Goal: Information Seeking & Learning: Learn about a topic

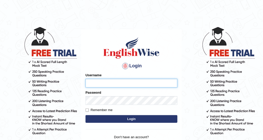
type input "DishaEw"
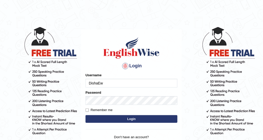
click at [119, 118] on button "Login" at bounding box center [132, 119] width 92 height 8
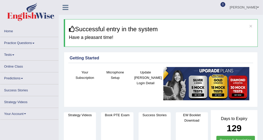
click at [18, 49] on link "Tests" at bounding box center [29, 54] width 58 height 10
click at [22, 45] on link "Practice Questions" at bounding box center [29, 42] width 58 height 10
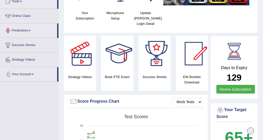
scroll to position [46, 0]
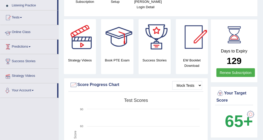
scroll to position [59, 0]
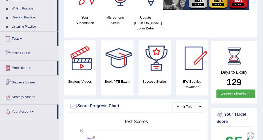
click at [34, 26] on link "Listening Practice" at bounding box center [33, 26] width 48 height 9
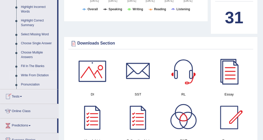
scroll to position [213, 0]
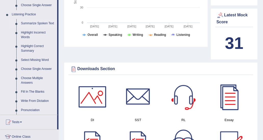
click at [37, 24] on link "Summarize Spoken Text" at bounding box center [38, 23] width 39 height 9
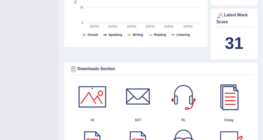
scroll to position [58, 0]
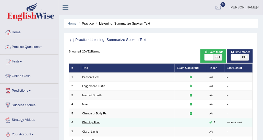
click at [98, 121] on link "Washing Food" at bounding box center [91, 122] width 18 height 3
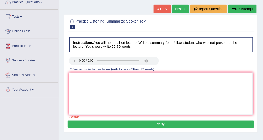
scroll to position [51, 0]
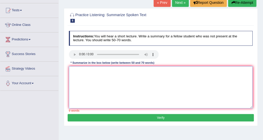
click at [111, 82] on textarea at bounding box center [161, 87] width 184 height 42
paste textarea "The speaker provided a comprehensive overview of [main topic], highlighting sev…"
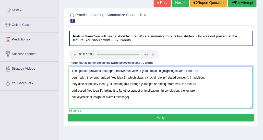
type textarea "The speaker provided a comprehensive overview of [main topic], highlighting sev…"
drag, startPoint x: 141, startPoint y: 70, endPoint x: 157, endPoint y: 70, distance: 15.9
click at [157, 70] on textarea "The speaker provided a comprehensive overview of [main topic], highlighting sev…" at bounding box center [161, 87] width 184 height 42
drag, startPoint x: 109, startPoint y: 77, endPoint x: 126, endPoint y: 76, distance: 16.6
click at [126, 76] on textarea "The speaker provided a comprehensive overview of food safety and proper cleanin…" at bounding box center [161, 87] width 184 height 42
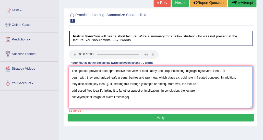
drag, startPoint x: 195, startPoint y: 75, endPoint x: 219, endPoint y: 76, distance: 23.6
click at [219, 76] on textarea "The speaker provided a comprehensive overview of food safety and proper cleanin…" at bounding box center [161, 87] width 184 height 42
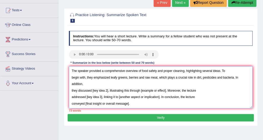
drag, startPoint x: 93, startPoint y: 84, endPoint x: 108, endPoint y: 84, distance: 15.1
click at [108, 84] on textarea "The speaker provided a comprehensive overview of food safety and proper cleanin…" at bounding box center [161, 87] width 184 height 42
drag, startPoint x: 180, startPoint y: 84, endPoint x: 204, endPoint y: 86, distance: 24.7
click at [204, 86] on textarea "The speaker provided a comprehensive overview of food safety and proper cleanin…" at bounding box center [161, 87] width 184 height 42
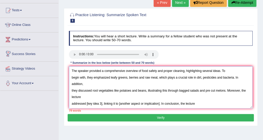
click at [71, 97] on textarea "The speaker provided a comprehensive overview of food safety and proper cleanin…" at bounding box center [161, 87] width 184 height 42
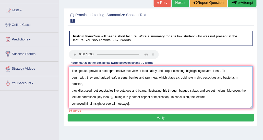
drag, startPoint x: 96, startPoint y: 89, endPoint x: 112, endPoint y: 90, distance: 15.6
click at [112, 90] on textarea "The speaker provided a comprehensive overview of food safety and proper cleanin…" at bounding box center [161, 87] width 184 height 42
click at [101, 91] on textarea "The speaker provided a comprehensive overview of food safety and proper cleanin…" at bounding box center [161, 87] width 184 height 42
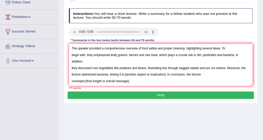
scroll to position [77, 0]
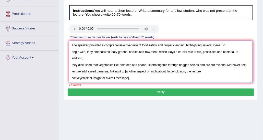
click at [108, 64] on textarea "The speaker provided a comprehensive overview of food safety and proper cleanin…" at bounding box center [161, 62] width 184 height 42
drag, startPoint x: 159, startPoint y: 63, endPoint x: 195, endPoint y: 64, distance: 36.1
click at [195, 64] on textarea "The speaker provided a comprehensive overview of food safety and proper cleanin…" at bounding box center [161, 62] width 184 height 42
drag, startPoint x: 200, startPoint y: 65, endPoint x: 159, endPoint y: 62, distance: 41.0
click at [159, 62] on textarea "The speaker provided a comprehensive overview of food safety and proper cleanin…" at bounding box center [161, 62] width 184 height 42
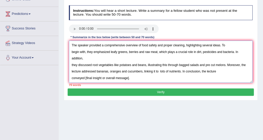
click at [160, 64] on textarea "The speaker provided a comprehensive overview of food safety and proper cleanin…" at bounding box center [161, 62] width 184 height 42
drag, startPoint x: 179, startPoint y: 65, endPoint x: 148, endPoint y: 65, distance: 30.9
click at [148, 65] on textarea "The speaker provided a comprehensive overview of food safety and proper cleanin…" at bounding box center [161, 62] width 184 height 42
click at [175, 74] on textarea "The speaker provided a comprehensive overview of food safety and proper cleanin…" at bounding box center [161, 62] width 184 height 42
drag, startPoint x: 85, startPoint y: 71, endPoint x: 166, endPoint y: 74, distance: 80.9
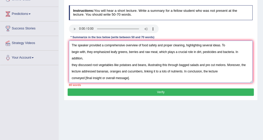
click at [166, 74] on textarea "The speaker provided a comprehensive overview of food safety and proper cleanin…" at bounding box center [161, 62] width 184 height 42
drag, startPoint x: 179, startPoint y: 58, endPoint x: 189, endPoint y: 60, distance: 9.8
click at [189, 60] on textarea "The speaker provided a comprehensive overview of food safety and proper cleanin…" at bounding box center [161, 62] width 184 height 42
drag, startPoint x: 98, startPoint y: 64, endPoint x: 86, endPoint y: 64, distance: 12.0
click at [86, 64] on textarea "The speaker provided a comprehensive overview of food safety and proper cleanin…" at bounding box center [161, 62] width 184 height 42
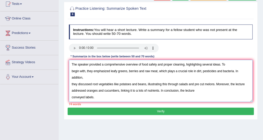
scroll to position [51, 0]
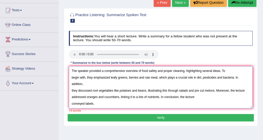
drag, startPoint x: 102, startPoint y: 70, endPoint x: 124, endPoint y: 71, distance: 21.5
click at [124, 71] on textarea "The speaker provided a comprehensive overview of food safety and proper cleanin…" at bounding box center [161, 87] width 184 height 42
drag, startPoint x: 201, startPoint y: 76, endPoint x: 215, endPoint y: 77, distance: 13.8
click at [215, 77] on textarea "The speaker provided an overview of food safety and proper cleaning, highlighti…" at bounding box center [161, 87] width 184 height 42
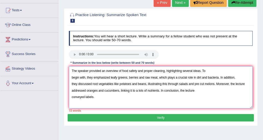
scroll to position [77, 0]
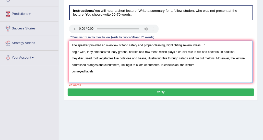
drag, startPoint x: 195, startPoint y: 58, endPoint x: 205, endPoint y: 59, distance: 9.9
click at [205, 59] on textarea "The speaker provided an overview of food safety and proper cleaning, highlighti…" at bounding box center [161, 62] width 184 height 42
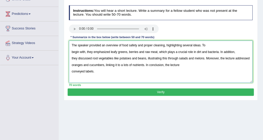
click at [71, 70] on textarea "The speaker provided an overview of food safety and proper cleaning, highlighti…" at bounding box center [161, 62] width 184 height 42
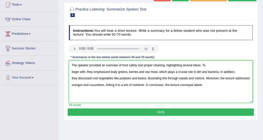
scroll to position [51, 0]
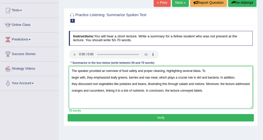
click at [72, 75] on textarea "The speaker provided an overview of food safety and proper cleaning, highlighti…" at bounding box center [161, 87] width 184 height 42
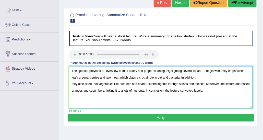
click at [72, 83] on textarea "The speaker provided an overview of food safety and proper cleaning, highlighti…" at bounding box center [161, 87] width 184 height 42
click at [71, 83] on textarea "The speaker provided an overview of food safety and proper cleaning, highlighti…" at bounding box center [161, 87] width 184 height 42
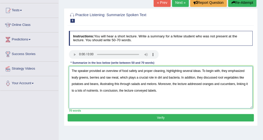
click at [102, 99] on textarea "The speaker provided an overview of food safety and proper cleaning, highlighti…" at bounding box center [161, 87] width 184 height 42
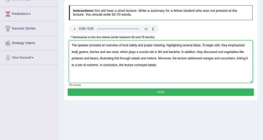
type textarea "The speaker provided an overview of food safety and proper cleaning, highlighti…"
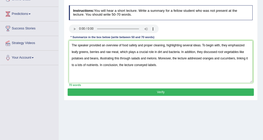
click at [118, 91] on button "Verify" at bounding box center [161, 91] width 186 height 7
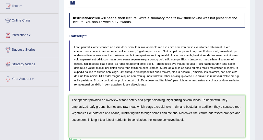
scroll to position [0, 0]
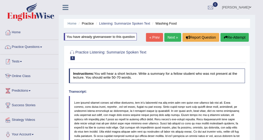
click at [31, 49] on link "Practice Questions" at bounding box center [29, 46] width 58 height 13
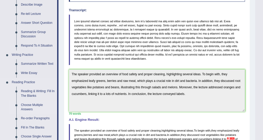
scroll to position [102, 0]
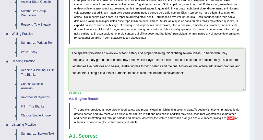
click at [34, 65] on link "Reading Practice" at bounding box center [33, 61] width 48 height 9
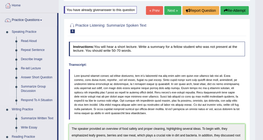
scroll to position [51, 0]
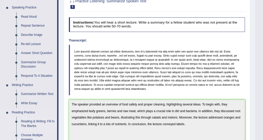
click at [41, 121] on link "Reading & Writing: Fill In The Blanks" at bounding box center [38, 124] width 39 height 14
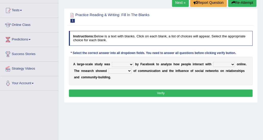
click at [119, 64] on select "surveyed had asked made" at bounding box center [123, 64] width 22 height 5
click at [142, 48] on div "Instructions: Below is a text with blanks. Click on each blank, a list of choic…" at bounding box center [161, 65] width 186 height 72
click at [214, 65] on select "together all each other another" at bounding box center [225, 64] width 22 height 5
click at [245, 63] on b "e" at bounding box center [246, 64] width 2 height 4
click at [119, 70] on select "advantages standards fellowships patterns" at bounding box center [120, 70] width 23 height 5
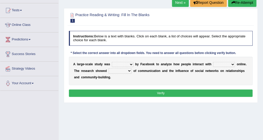
click at [152, 70] on b "c" at bounding box center [153, 71] width 2 height 4
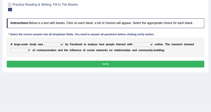
scroll to position [51, 0]
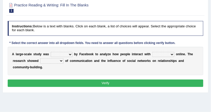
drag, startPoint x: 249, startPoint y: 0, endPoint x: 117, endPoint y: 31, distance: 135.5
click at [117, 31] on h4 "Instructions: Below is a text with blanks. Click on each blank, a list of choic…" at bounding box center [106, 28] width 196 height 15
click at [69, 57] on div "A l a r g e - s c a l e s t u d y w a s surveyed had asked made b y F a c e b o…" at bounding box center [106, 61] width 196 height 28
click at [68, 54] on select "surveyed had asked made" at bounding box center [62, 54] width 22 height 5
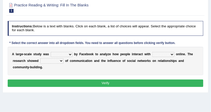
click at [83, 45] on div "* Select the correct answer into all dropdown fields. You need to answer all qu…" at bounding box center [93, 43] width 170 height 5
click at [78, 38] on div "Instructions: Below is a text with blanks. Click on each blank, a list of choic…" at bounding box center [105, 55] width 198 height 72
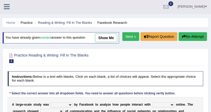
scroll to position [0, 0]
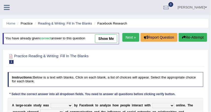
click at [126, 37] on link "Next »" at bounding box center [130, 37] width 17 height 9
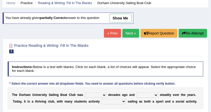
click at [127, 37] on div "« Prev Next » Report Question Re-Attempt" at bounding box center [156, 34] width 104 height 10
click at [127, 35] on link "Next »" at bounding box center [130, 33] width 17 height 9
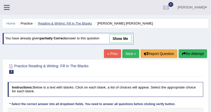
click at [84, 23] on link "Reading & Writing: Fill In The Blanks" at bounding box center [65, 23] width 54 height 4
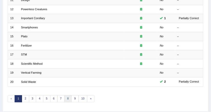
click at [64, 97] on link "8" at bounding box center [67, 98] width 7 height 7
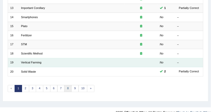
scroll to position [182, 0]
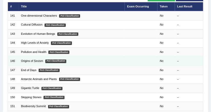
click at [35, 62] on td "Origins of Sexism PoS Classification" at bounding box center [72, 61] width 106 height 9
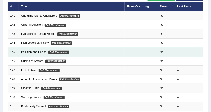
click at [40, 50] on link "Pollution and Health" at bounding box center [33, 51] width 25 height 3
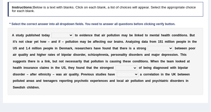
click at [148, 49] on select "mortification gesticulation citation correlation" at bounding box center [160, 48] width 25 height 5
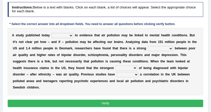
click at [112, 35] on b "u" at bounding box center [113, 36] width 2 height 4
click at [96, 22] on div "* Select the correct answer into all dropdown fields. You need to answer all qu…" at bounding box center [93, 24] width 170 height 5
click at [66, 36] on select "decides adds compares expects" at bounding box center [62, 35] width 22 height 5
click at [131, 53] on b "s" at bounding box center [132, 55] width 2 height 4
click at [73, 36] on b at bounding box center [74, 36] width 2 height 4
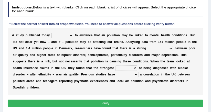
click at [67, 35] on select "decides adds compares expects" at bounding box center [62, 35] width 22 height 5
click at [119, 44] on div "A s t u d y p u b l i s h e d [DATE] a y decides adds compares expects t o e v …" at bounding box center [106, 62] width 196 height 68
click at [148, 47] on select "mortification gesticulation citation correlation" at bounding box center [160, 48] width 25 height 5
click at [115, 66] on select "detector Inspector predictor collector" at bounding box center [126, 67] width 22 height 5
click at [61, 34] on select "decides adds compares expects" at bounding box center [62, 35] width 22 height 5
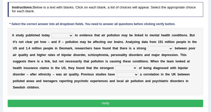
click at [77, 28] on div "A s t u d y p u b l i s h e d [DATE] a y decides adds compares expects t o e v …" at bounding box center [106, 62] width 196 height 68
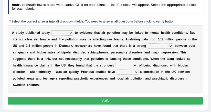
click at [69, 32] on select "decides adds compares expects" at bounding box center [62, 32] width 22 height 5
click at [68, 32] on select "decides adds compares expects" at bounding box center [62, 32] width 22 height 5
click at [76, 22] on div "* Select the correct answer into all dropdown fields. You need to answer all qu…" at bounding box center [93, 22] width 170 height 5
click at [73, 28] on div "A s t u d y p u b l i s h e d [DATE] a y decides adds compares expects t o e v …" at bounding box center [106, 59] width 196 height 68
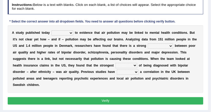
click at [69, 33] on select "decides adds compares expects" at bounding box center [62, 32] width 22 height 5
select select "adds"
click at [51, 30] on select "decides adds compares expects" at bounding box center [62, 32] width 22 height 5
click at [148, 43] on select "mortification gesticulation citation correlation" at bounding box center [160, 45] width 25 height 5
click at [148, 47] on select "mortification gesticulation citation correlation" at bounding box center [160, 45] width 25 height 5
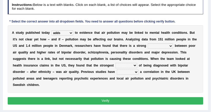
select select "correlation"
click at [148, 43] on select "mortification gesticulation citation correlation" at bounding box center [160, 45] width 25 height 5
click at [115, 63] on select "detector Inspector predictor collector" at bounding box center [126, 65] width 22 height 5
click at [115, 65] on select "detector Inspector predictor collector" at bounding box center [126, 65] width 22 height 5
select select "detector"
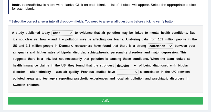
click at [115, 63] on select "detector Inspector predictor collector" at bounding box center [126, 65] width 22 height 5
click at [117, 73] on select "unearthed unsolved untitled unfilled" at bounding box center [128, 72] width 22 height 5
click at [117, 72] on select "unearthed unsolved untitled unfilled" at bounding box center [128, 72] width 22 height 5
select select "unsolved"
click at [117, 70] on select "unearthed unsolved untitled unfilled" at bounding box center [128, 72] width 22 height 5
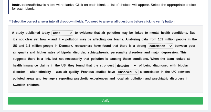
click at [55, 90] on div "Instructions: Below is a text with blanks. Click on each blank, a list of choic…" at bounding box center [105, 52] width 198 height 111
click at [67, 86] on div "Instructions: Below is a text with blanks. Click on each blank, a list of choic…" at bounding box center [105, 52] width 198 height 111
click at [74, 97] on button "Verify" at bounding box center [106, 100] width 196 height 7
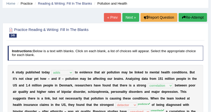
scroll to position [5, 0]
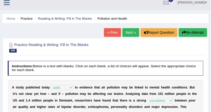
click at [127, 35] on link "Next »" at bounding box center [130, 32] width 17 height 9
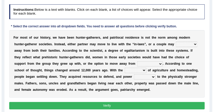
scroll to position [64, 0]
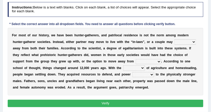
click at [174, 43] on select "reform resend reload relocate" at bounding box center [185, 41] width 22 height 5
click at [174, 42] on select "reform resend reload relocate" at bounding box center [185, 41] width 22 height 5
select select "relocate"
click at [174, 39] on select "reform resend reload relocate" at bounding box center [185, 41] width 22 height 5
click at [136, 61] on select "compression profession depression oppression" at bounding box center [149, 61] width 26 height 5
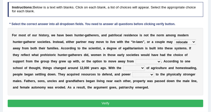
click at [156, 49] on b at bounding box center [157, 49] width 2 height 4
click at [174, 41] on select "reform resend reload relocate" at bounding box center [185, 41] width 22 height 5
click at [101, 51] on div "F o r m o s t o f o u r h i s t o r y , w e h a v e b e e n h u n t e r - g a t…" at bounding box center [106, 62] width 196 height 68
click at [73, 64] on div "F o r m o s t o f o u r h i s t o r y , w e h a v e b e e n h u n t e r - g a t…" at bounding box center [106, 62] width 196 height 68
click at [136, 62] on select "compression profession depression oppression" at bounding box center [149, 61] width 26 height 5
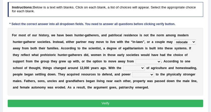
click at [185, 7] on h4 "Instructions: Below is a text with blanks. Click on each blank, a list of choic…" at bounding box center [106, 9] width 196 height 15
click at [136, 62] on select "compression profession depression oppression" at bounding box center [149, 61] width 26 height 5
select select "depression"
click at [136, 59] on select "compression profession depression oppression" at bounding box center [149, 61] width 26 height 5
click at [123, 68] on select "advent solvent convent invent" at bounding box center [134, 67] width 22 height 5
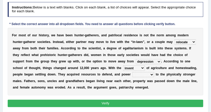
click at [123, 65] on select "advent solvent convent invent" at bounding box center [134, 67] width 22 height 5
click at [123, 66] on select "advent solvent convent invent" at bounding box center [134, 67] width 22 height 5
select select "advent"
click at [123, 65] on select "advent solvent convent invent" at bounding box center [134, 67] width 22 height 5
click at [132, 74] on select "shifted deceived removed delegated" at bounding box center [143, 74] width 22 height 5
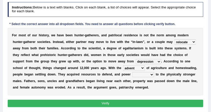
click at [132, 76] on select "shifted deceived removed delegated" at bounding box center [143, 74] width 22 height 5
select select "shifted"
click at [132, 72] on select "shifted deceived removed delegated" at bounding box center [143, 74] width 22 height 5
click at [68, 106] on div "Instructions: Below is a text with blanks. Click on each blank, a list of choic…" at bounding box center [105, 55] width 198 height 111
click at [68, 104] on button "Verify" at bounding box center [106, 103] width 196 height 7
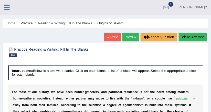
scroll to position [0, 0]
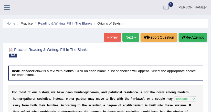
click at [130, 39] on link "Next »" at bounding box center [130, 37] width 17 height 9
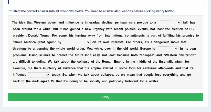
scroll to position [82, 0]
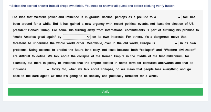
click at [138, 27] on div "T h e i d e a t h a t W e s t e r n p o w e r a n d i n f l u e n c e i s i n g…" at bounding box center [106, 47] width 196 height 74
click at [158, 17] on select "covetous acetous momentous precipitous" at bounding box center [170, 17] width 24 height 5
click at [63, 36] on select "concentrating castrating demonstrating orchestrating" at bounding box center [77, 36] width 28 height 5
click at [63, 38] on select "concentrating castrating demonstrating orchestrating" at bounding box center [77, 36] width 28 height 5
select select "concentrating"
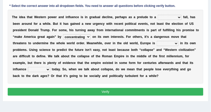
click at [63, 34] on select "concentrating castrating demonstrating orchestrating" at bounding box center [77, 36] width 28 height 5
click at [157, 43] on select "fired wired mired sired" at bounding box center [168, 43] width 22 height 5
click at [178, 41] on b at bounding box center [179, 43] width 2 height 4
click at [157, 43] on select "fired wired mired sired" at bounding box center [168, 43] width 22 height 5
select select "wired"
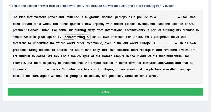
click at [157, 41] on select "fired wired mired sired" at bounding box center [168, 43] width 22 height 5
click at [50, 67] on select "malingers lingers harbingers mongers" at bounding box center [39, 69] width 22 height 5
click at [140, 75] on div "T h e i d e a t h a t W e s t e r n p o w e r a n d i n f l u e n c e i s i n g…" at bounding box center [106, 47] width 196 height 74
click at [50, 67] on select "malingers lingers harbingers mongers" at bounding box center [39, 69] width 22 height 5
select select "lingers"
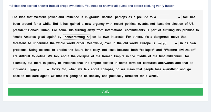
click at [50, 67] on select "malingers lingers harbingers mongers" at bounding box center [39, 69] width 22 height 5
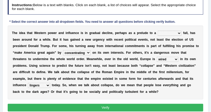
scroll to position [61, 0]
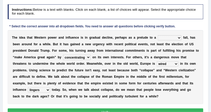
click at [162, 38] on select "covetous acetous momentous precipitous" at bounding box center [170, 37] width 24 height 5
click at [164, 38] on select "covetous acetous momentous precipitous" at bounding box center [170, 37] width 24 height 5
select select "momentous"
click at [158, 35] on select "covetous acetous momentous precipitous" at bounding box center [170, 37] width 24 height 5
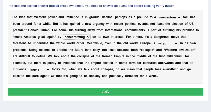
click at [93, 91] on button "Verify" at bounding box center [106, 91] width 196 height 7
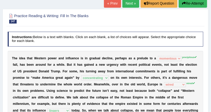
scroll to position [14, 0]
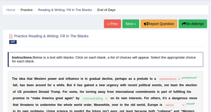
click at [131, 25] on link "Next »" at bounding box center [130, 23] width 17 height 9
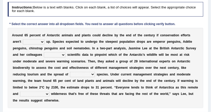
scroll to position [64, 0]
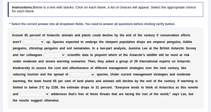
click at [31, 41] on select "detached ratcheted attached stitched" at bounding box center [34, 41] width 22 height 5
click at [33, 44] on div "A r o u n d 6 5 p e r c e n t o f A n t a r c t i c a n i m a l s a n d p l a n…" at bounding box center [106, 68] width 196 height 81
click at [32, 42] on select "detached ratcheted attached stitched" at bounding box center [34, 41] width 22 height 5
click at [30, 42] on select "detached ratcheted attached stitched" at bounding box center [34, 41] width 22 height 5
click at [28, 42] on select "detached ratcheted attached stitched" at bounding box center [34, 41] width 22 height 5
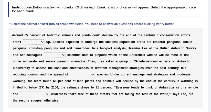
click at [82, 49] on b "t" at bounding box center [82, 49] width 1 height 4
click at [33, 41] on select "detached ratcheted attached stitched" at bounding box center [34, 41] width 22 height 5
click at [46, 46] on div "A r o u n d 6 5 p e r c e n t o f A n t a r c t i c a n i m a l s a n d p l a n…" at bounding box center [106, 68] width 196 height 81
click at [44, 53] on select "defiled compiled stringers refilled" at bounding box center [55, 54] width 22 height 5
click at [44, 55] on select "defiled compiled stringers refilled" at bounding box center [55, 54] width 22 height 5
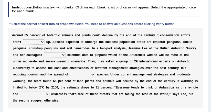
select select "compiled"
click at [44, 52] on select "defiled compiled stringers refilled" at bounding box center [55, 54] width 22 height 5
click at [72, 63] on div "A r o u n d 6 5 p e r c e n t o f A n t a r c t i c a n i m a l s a n d p l a n…" at bounding box center [106, 68] width 196 height 81
click at [70, 76] on select "inclusive conclusive invasive compressive" at bounding box center [82, 74] width 25 height 5
click at [70, 74] on select "inclusive conclusive invasive compressive" at bounding box center [82, 74] width 25 height 5
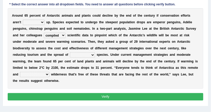
scroll to position [84, 0]
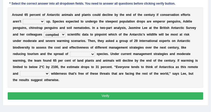
click at [70, 54] on select "inclusive conclusive invasive compressive" at bounding box center [82, 54] width 25 height 5
select select "inclusive"
click at [70, 52] on select "inclusive conclusive invasive compressive" at bounding box center [82, 54] width 25 height 5
click at [115, 67] on div "A r o u n d 6 5 p e r c e n t o f A n t a r c t i c a n i m a l s a n d p l a n…" at bounding box center [106, 47] width 196 height 81
click at [118, 63] on div "A r o u n d 6 5 p e r c e n t o f A n t a r c t i c a n i m a l s a n d p l a n…" at bounding box center [106, 47] width 196 height 81
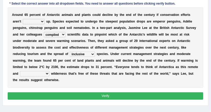
click at [49, 71] on select "unconventional untouched unpretentious uncontroversial" at bounding box center [34, 73] width 29 height 5
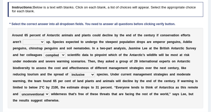
click at [49, 92] on select "unconventional untouched unpretentious uncontroversial" at bounding box center [34, 94] width 29 height 5
select select "untouched"
click at [49, 92] on select "unconventional untouched unpretentious uncontroversial" at bounding box center [34, 94] width 29 height 5
click at [28, 39] on select "detached ratcheted attached stitched" at bounding box center [34, 41] width 22 height 5
select select "attached"
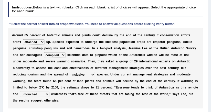
click at [23, 39] on select "detached ratcheted attached stitched" at bounding box center [34, 41] width 22 height 5
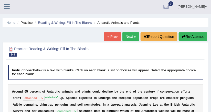
scroll to position [0, 0]
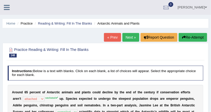
click at [198, 37] on button "Re-Attempt" at bounding box center [193, 37] width 28 height 9
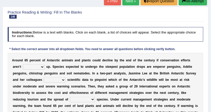
scroll to position [61, 0]
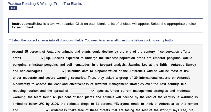
click at [29, 59] on select "detached ratcheted attached stitched" at bounding box center [34, 58] width 22 height 5
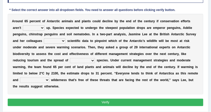
scroll to position [102, 0]
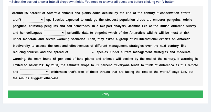
click at [31, 19] on select "detached ratcheted attached stitched" at bounding box center [34, 19] width 22 height 5
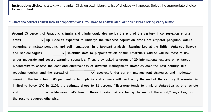
click at [104, 26] on div "A r o u n d 6 5 p e r c e n t o f A n t a r c t i c a n i m a l s a n d p l a n…" at bounding box center [106, 66] width 196 height 81
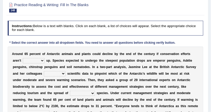
scroll to position [41, 0]
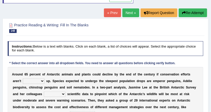
click at [131, 10] on link "Next »" at bounding box center [130, 12] width 17 height 9
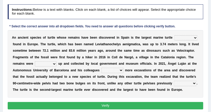
scroll to position [64, 0]
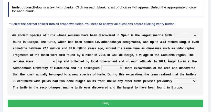
click at [174, 36] on select "ever whatsoever since however" at bounding box center [185, 35] width 23 height 5
select select "since"
click at [174, 33] on select "ever whatsoever since however" at bounding box center [185, 35] width 23 height 5
click at [174, 37] on select "ever whatsoever since however" at bounding box center [185, 35] width 23 height 5
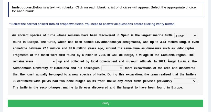
click at [184, 40] on b "g" at bounding box center [185, 42] width 2 height 4
click at [35, 60] on select "bug dug mug tug" at bounding box center [46, 61] width 22 height 5
select select "tug"
click at [35, 59] on select "bug dug mug tug" at bounding box center [46, 61] width 22 height 5
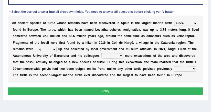
scroll to position [84, 0]
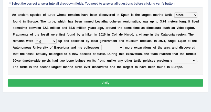
click at [101, 48] on select "deduced conducted digested conduced" at bounding box center [112, 47] width 22 height 5
click at [35, 41] on select "bug dug mug tug" at bounding box center [46, 41] width 22 height 5
drag, startPoint x: 59, startPoint y: 45, endPoint x: 61, endPoint y: 46, distance: 2.8
click at [61, 46] on div "A n a n c i e n t s p e c i e s o f t u r t l e w h o s e r e m a i n s h a v e…" at bounding box center [106, 41] width 196 height 68
click at [101, 46] on select "deduced conducted digested conduced" at bounding box center [112, 47] width 22 height 5
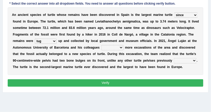
select select "conducted"
click at [101, 45] on select "deduced conducted digested conduced" at bounding box center [112, 47] width 22 height 5
click at [121, 58] on div "A n a n c i e n t s p e c i e s o f t u r t l e w h o s e r e m a i n s h a v e…" at bounding box center [106, 41] width 196 height 68
click at [196, 60] on b "." at bounding box center [196, 61] width 1 height 4
click at [174, 60] on select "described proscribed inscribed subscribed" at bounding box center [185, 60] width 23 height 5
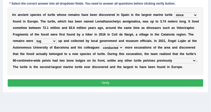
select select "described"
click at [174, 58] on select "described proscribed inscribed subscribed" at bounding box center [185, 60] width 23 height 5
click at [35, 41] on select "bug dug mug tug" at bounding box center [46, 41] width 22 height 5
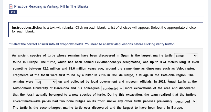
scroll to position [43, 0]
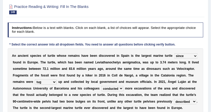
click at [174, 57] on select "ever whatsoever since however" at bounding box center [185, 55] width 23 height 5
click at [182, 53] on select "ever whatsoever since however" at bounding box center [185, 55] width 23 height 5
select select "ever"
click at [174, 53] on select "ever whatsoever since however" at bounding box center [185, 55] width 23 height 5
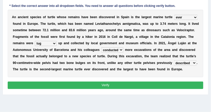
scroll to position [84, 0]
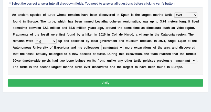
click at [35, 41] on select "bug dug mug tug" at bounding box center [46, 41] width 22 height 5
click at [35, 39] on select "bug dug mug tug" at bounding box center [46, 41] width 22 height 5
select select "mug"
click at [35, 39] on select "bug dug mug tug" at bounding box center [46, 41] width 22 height 5
click at [113, 74] on div "Instructions: Below is a text with blanks. Click on each blank, a list of choic…" at bounding box center [105, 35] width 198 height 111
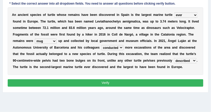
click at [115, 83] on button "Verify" at bounding box center [106, 82] width 196 height 7
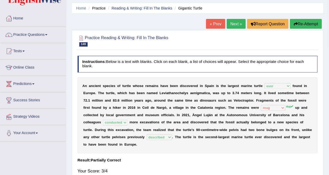
scroll to position [16, 0]
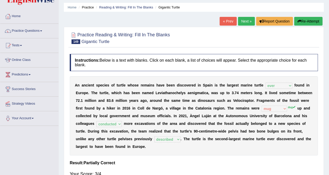
drag, startPoint x: 201, startPoint y: 1, endPoint x: 117, endPoint y: 29, distance: 88.9
click at [117, 29] on div "Practice Reading & Writing: Fill In The Blanks 149 Gigantic Turtle Instructions…" at bounding box center [194, 111] width 260 height 169
click at [10, 31] on div at bounding box center [8, 31] width 8 height 8
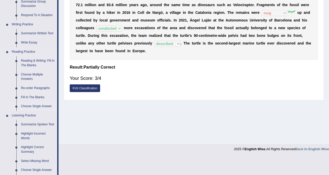
scroll to position [80, 0]
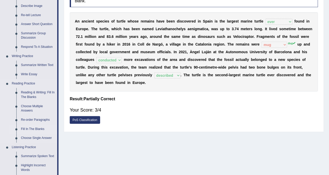
click at [42, 112] on link "Fill In The Blanks" at bounding box center [38, 129] width 39 height 9
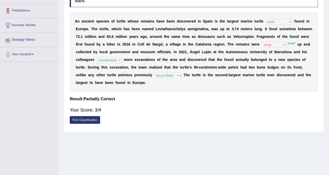
scroll to position [93, 0]
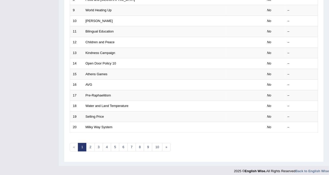
scroll to position [161, 0]
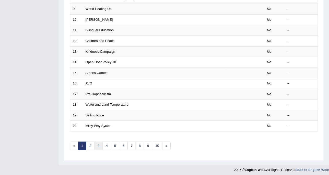
click at [96, 146] on link "3" at bounding box center [99, 146] width 8 height 8
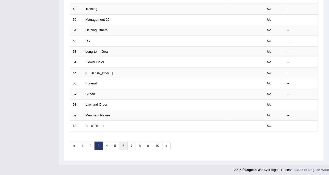
click at [119, 142] on link "6" at bounding box center [123, 146] width 8 height 8
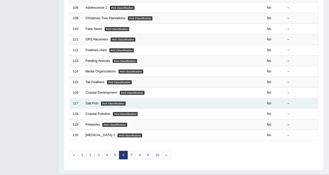
scroll to position [161, 0]
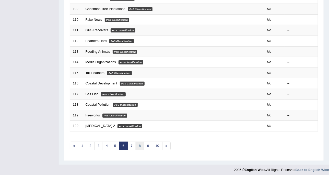
click at [140, 142] on link "8" at bounding box center [140, 146] width 8 height 8
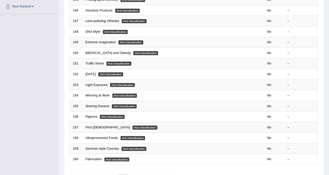
scroll to position [161, 0]
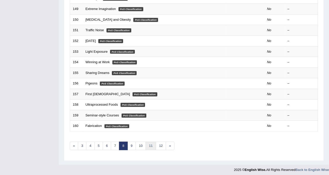
click at [149, 142] on link "11" at bounding box center [151, 146] width 10 height 8
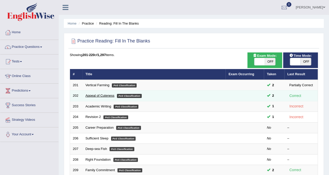
click at [95, 95] on link "Appeal of Cuteness" at bounding box center [100, 96] width 29 height 4
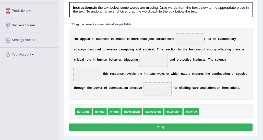
scroll to position [73, 0]
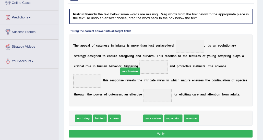
drag, startPoint x: 132, startPoint y: 109, endPoint x: 130, endPoint y: 54, distance: 55.0
click at [130, 54] on div "Instructions: In the text below some words are missing. Drag words from the box…" at bounding box center [161, 74] width 186 height 134
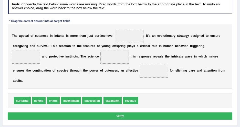
drag, startPoint x: 252, startPoint y: 0, endPoint x: 137, endPoint y: 51, distance: 125.4
click at [161, 48] on b at bounding box center [162, 46] width 2 height 4
drag, startPoint x: 53, startPoint y: 100, endPoint x: 132, endPoint y: 25, distance: 108.9
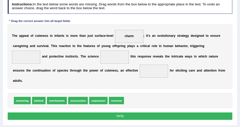
click at [190, 48] on b "t" at bounding box center [190, 46] width 1 height 4
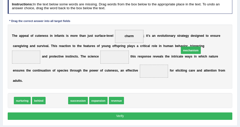
drag, startPoint x: 61, startPoint y: 103, endPoint x: 218, endPoint y: 44, distance: 168.2
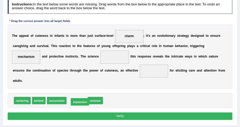
drag, startPoint x: 68, startPoint y: 100, endPoint x: 71, endPoint y: 101, distance: 3.6
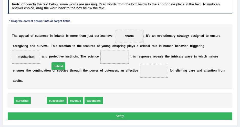
drag, startPoint x: 37, startPoint y: 104, endPoint x: 61, endPoint y: 62, distance: 47.8
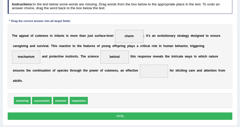
click at [140, 78] on span at bounding box center [154, 71] width 28 height 13
drag, startPoint x: 22, startPoint y: 102, endPoint x: 90, endPoint y: 75, distance: 73.4
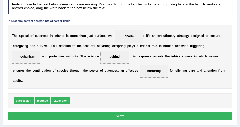
click at [123, 117] on button "Verify" at bounding box center [120, 116] width 225 height 7
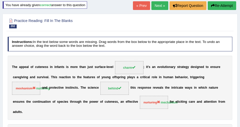
scroll to position [23, 0]
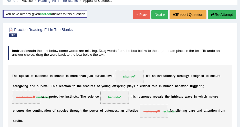
click at [153, 17] on link "Next »" at bounding box center [159, 14] width 17 height 9
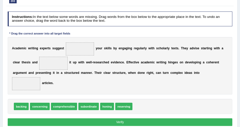
scroll to position [70, 0]
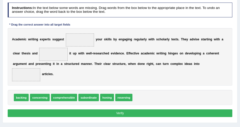
drag, startPoint x: 202, startPoint y: 15, endPoint x: 202, endPoint y: 8, distance: 6.9
click at [202, 8] on h4 "Instructions: In the text below some words are missing. Drag words from the box…" at bounding box center [120, 10] width 225 height 15
click at [91, 75] on div "A c a d e m i c w r i t i n g e x p e r t s s u g g e s t y o u r s k i l l s b…" at bounding box center [120, 57] width 225 height 58
drag, startPoint x: 37, startPoint y: 92, endPoint x: 40, endPoint y: 90, distance: 3.9
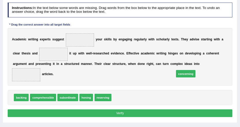
drag, startPoint x: 121, startPoint y: 90, endPoint x: 195, endPoint y: 62, distance: 79.3
click at [73, 70] on div "A c a d e m i c w r i t i n g e x p e r t s s u g g e s t y o u r s k i l l s b…" at bounding box center [120, 57] width 225 height 58
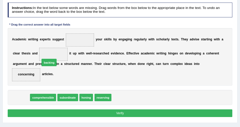
drag, startPoint x: 19, startPoint y: 92, endPoint x: 51, endPoint y: 48, distance: 54.5
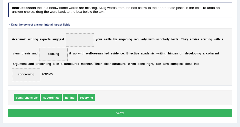
click at [101, 74] on div "A c a d e m i c w r i t i n g e x p e r t s s u g g e s t y o u r s k i l l s b…" at bounding box center [120, 57] width 225 height 58
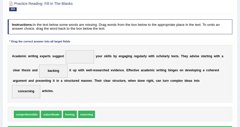
scroll to position [46, 0]
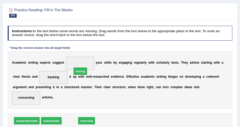
drag, startPoint x: 69, startPoint y: 110, endPoint x: 81, endPoint y: 52, distance: 59.8
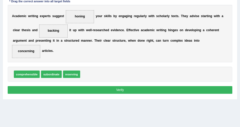
click at [137, 86] on button "Verify" at bounding box center [120, 89] width 225 height 7
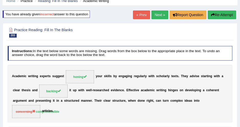
scroll to position [13, 0]
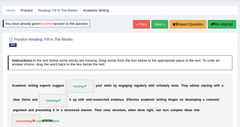
click at [163, 25] on link "Next »" at bounding box center [159, 24] width 17 height 9
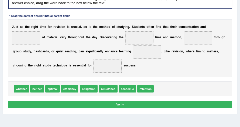
scroll to position [72, 0]
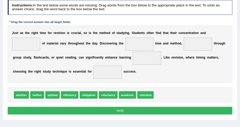
click at [91, 83] on div "J u s t a s t h e r i g h t t i m e f o r r e v i s i o n i s c r u c i a l , s…" at bounding box center [120, 55] width 225 height 58
click at [151, 67] on div "J u s t a s t h e r i g h t t i m e f o r r e v i s i o n i s c r u c i a l , s…" at bounding box center [120, 55] width 225 height 58
drag, startPoint x: 145, startPoint y: 104, endPoint x: 222, endPoint y: 28, distance: 108.0
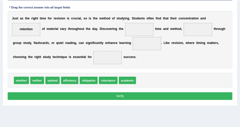
scroll to position [95, 0]
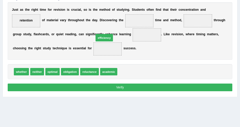
drag, startPoint x: 129, startPoint y: 80, endPoint x: 103, endPoint y: 39, distance: 48.7
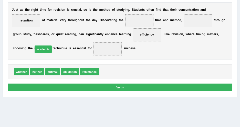
drag, startPoint x: 100, startPoint y: 79, endPoint x: 23, endPoint y: 52, distance: 81.4
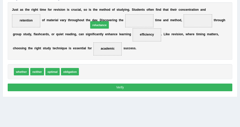
drag, startPoint x: 86, startPoint y: 78, endPoint x: 98, endPoint y: 22, distance: 57.3
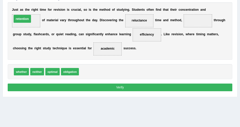
drag, startPoint x: 205, startPoint y: 13, endPoint x: 200, endPoint y: 11, distance: 5.1
click at [165, 37] on div "J u s t a s t h e r i g h t t i m e f o r r e v i s i o n i s c r u c i a l , s…" at bounding box center [120, 31] width 225 height 58
click at [105, 74] on div "whether neither optimal obligation" at bounding box center [120, 71] width 225 height 15
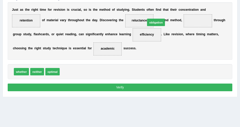
drag, startPoint x: 73, startPoint y: 78, endPoint x: 174, endPoint y: 19, distance: 116.6
click at [166, 60] on div "J u s t a s t h e r i g h t t i m e f o r r e v i s i o n i s c r u c i a l , s…" at bounding box center [120, 31] width 225 height 58
drag, startPoint x: 153, startPoint y: 27, endPoint x: 86, endPoint y: 27, distance: 67.0
drag, startPoint x: 68, startPoint y: 77, endPoint x: 175, endPoint y: 19, distance: 121.0
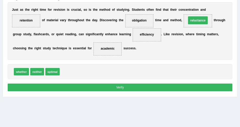
click at [161, 53] on div "J u s t a s t h e r i g h t t i m e f o r r e v i s i o n i s c r u c i a l , s…" at bounding box center [120, 31] width 225 height 58
click at [135, 91] on button "Verify" at bounding box center [120, 87] width 225 height 7
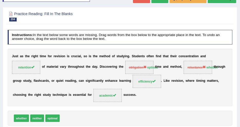
scroll to position [16, 0]
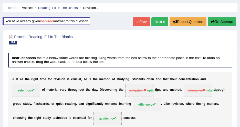
click at [152, 23] on link "Next »" at bounding box center [159, 21] width 17 height 9
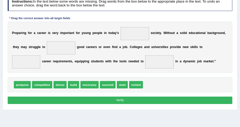
scroll to position [72, 0]
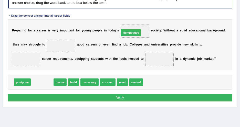
drag, startPoint x: 43, startPoint y: 81, endPoint x: 146, endPoint y: 22, distance: 118.0
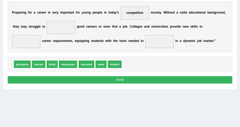
scroll to position [95, 0]
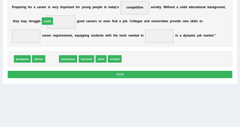
drag, startPoint x: 52, startPoint y: 58, endPoint x: 47, endPoint y: 14, distance: 44.9
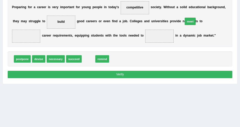
drag, startPoint x: 86, startPoint y: 57, endPoint x: 206, endPoint y: 12, distance: 127.4
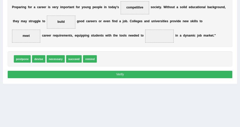
click at [114, 52] on div "postpone devise necessary succeed remind" at bounding box center [120, 58] width 225 height 15
drag, startPoint x: 70, startPoint y: 59, endPoint x: 122, endPoint y: 31, distance: 58.9
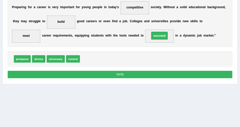
click at [150, 42] on div "P r e p a r i n g f o r a c a r e e r i s v e r y i m p o r t a n t f o r y o u…" at bounding box center [120, 21] width 225 height 51
click at [143, 75] on button "Verify" at bounding box center [120, 74] width 225 height 7
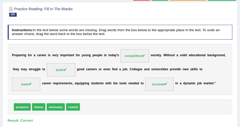
scroll to position [0, 0]
